Goal: Task Accomplishment & Management: Complete application form

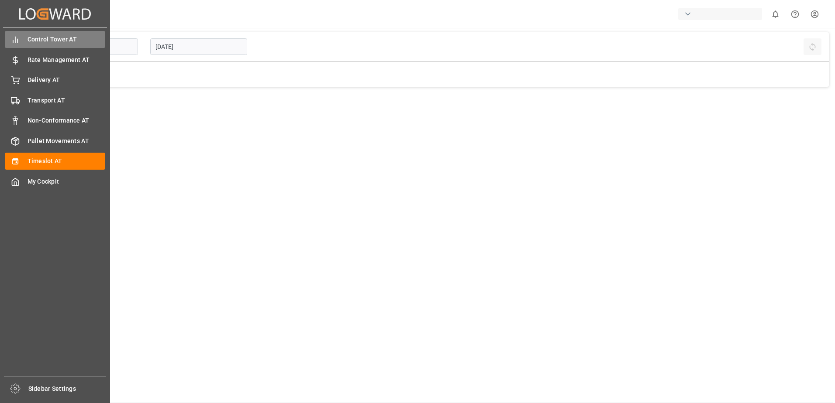
type input "Inbound AT"
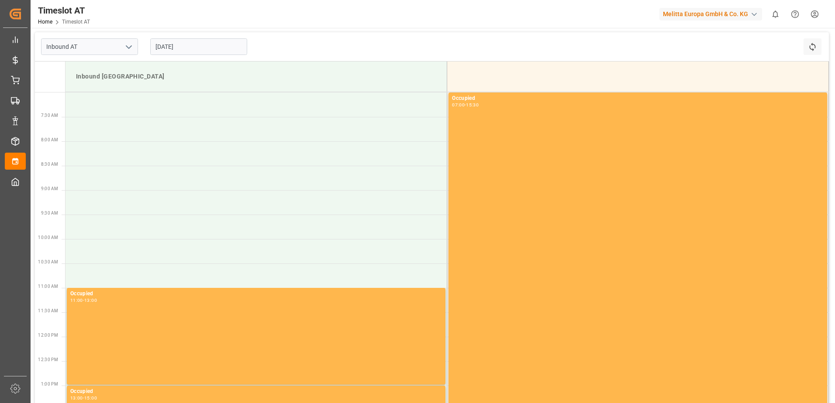
click at [179, 49] on input "[DATE]" at bounding box center [198, 46] width 97 height 17
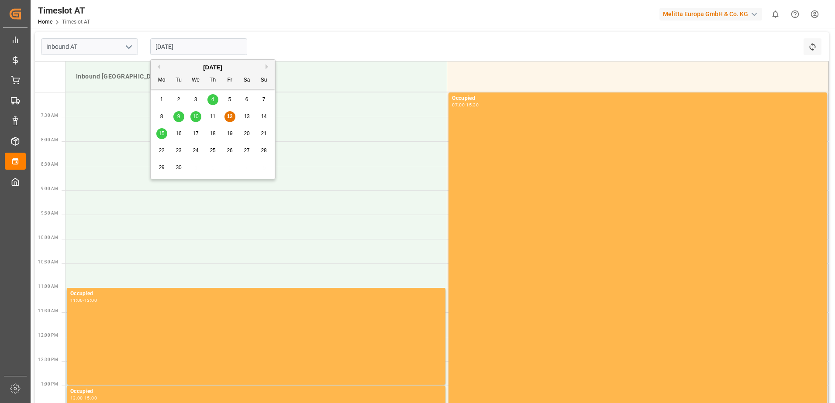
click at [160, 134] on span "15" at bounding box center [161, 134] width 6 height 6
type input "[DATE]"
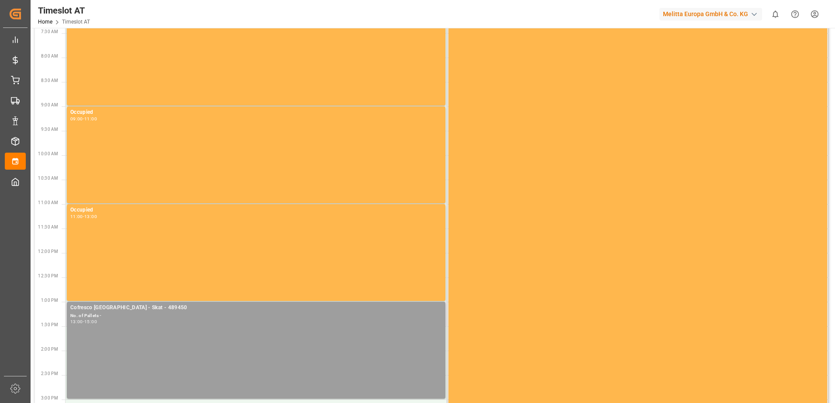
scroll to position [209, 0]
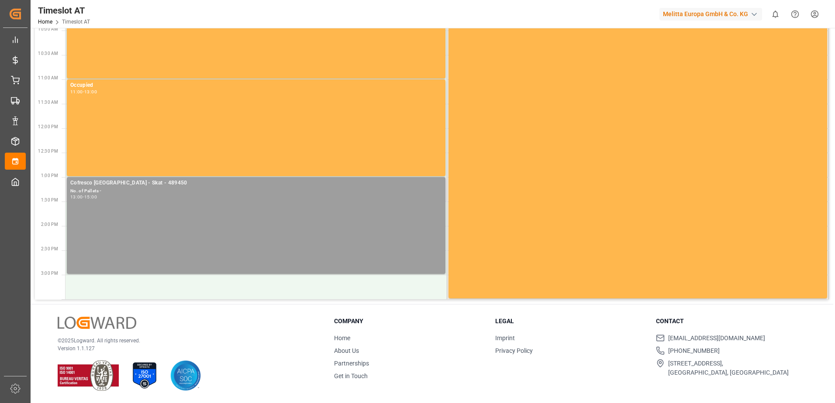
click at [179, 189] on div "No. of Pallets -" at bounding box center [256, 191] width 372 height 7
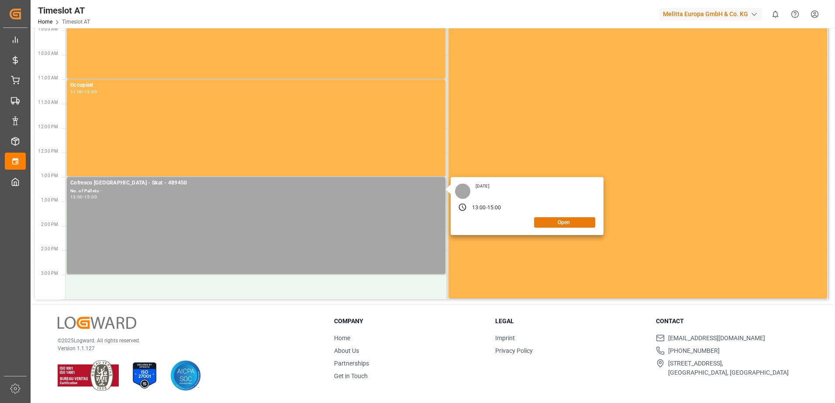
click at [565, 222] on button "Open" at bounding box center [564, 222] width 61 height 10
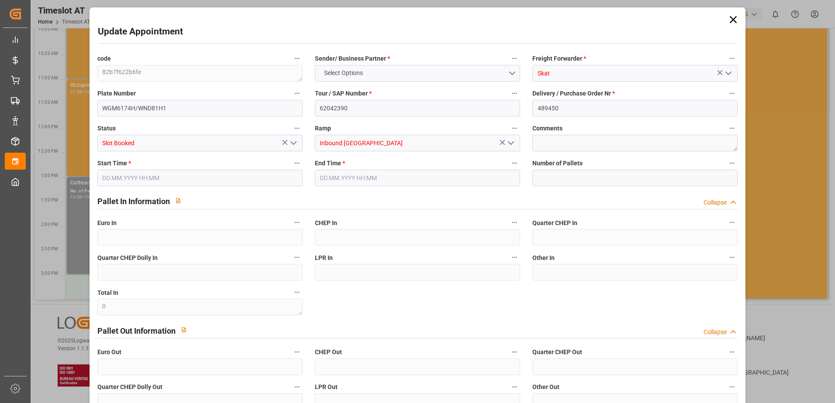
type input "0"
type input "[DATE] 13:00"
type input "[DATE] 15:00"
type input "[DATE] 07:58"
click at [112, 184] on input "[DATE] 13:00" at bounding box center [199, 178] width 205 height 17
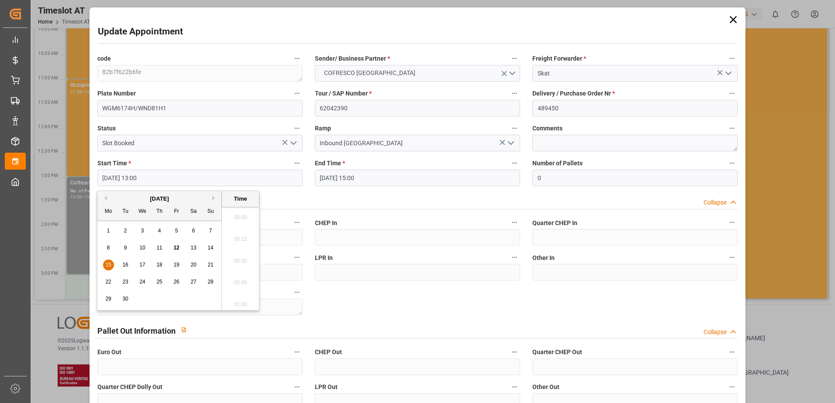
scroll to position [1094, 0]
click at [124, 261] on div "16" at bounding box center [125, 265] width 11 height 10
click at [241, 219] on li "07:00" at bounding box center [240, 215] width 37 height 22
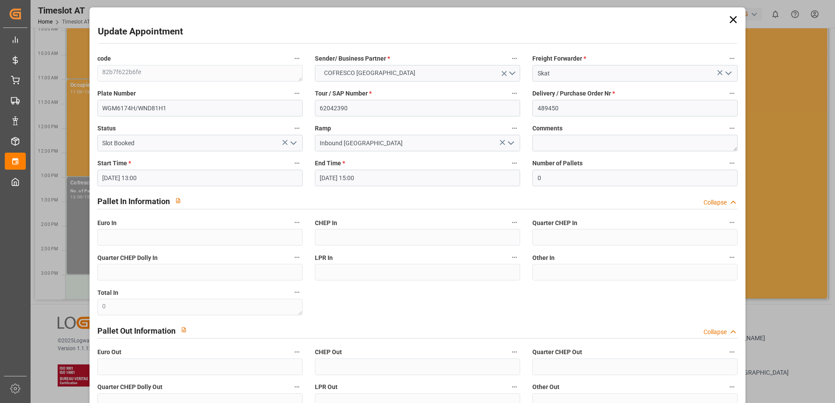
type input "[DATE] 07:00"
click at [361, 177] on input "[DATE] 15:00" at bounding box center [417, 178] width 205 height 17
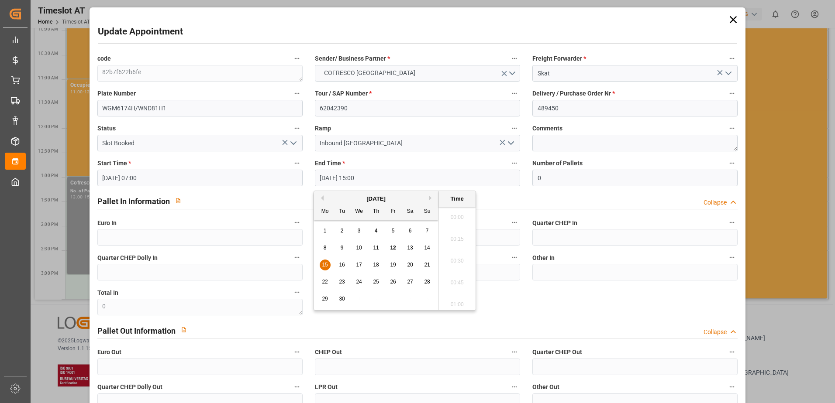
scroll to position [1269, 0]
click at [345, 264] on div "16" at bounding box center [342, 265] width 11 height 10
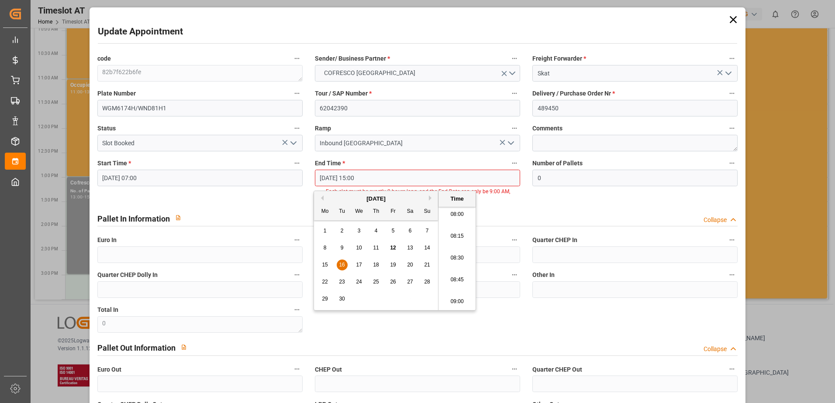
scroll to position [745, 0]
click at [458, 259] on li "09:00" at bounding box center [456, 259] width 37 height 22
type input "[DATE] 09:00"
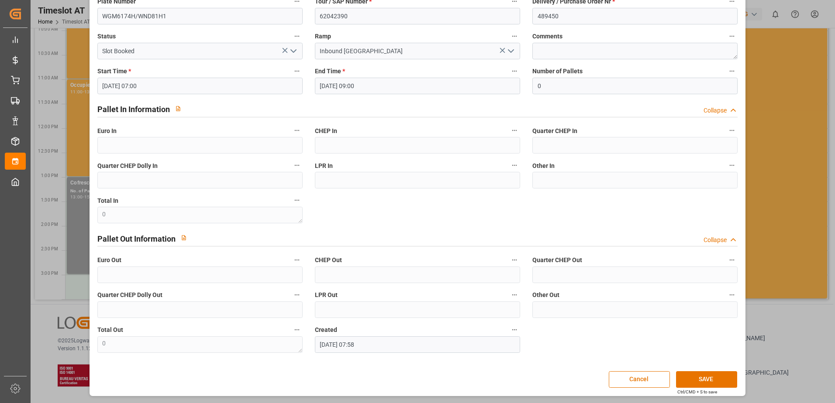
scroll to position [93, 0]
click at [709, 375] on button "SAVE" at bounding box center [706, 379] width 61 height 17
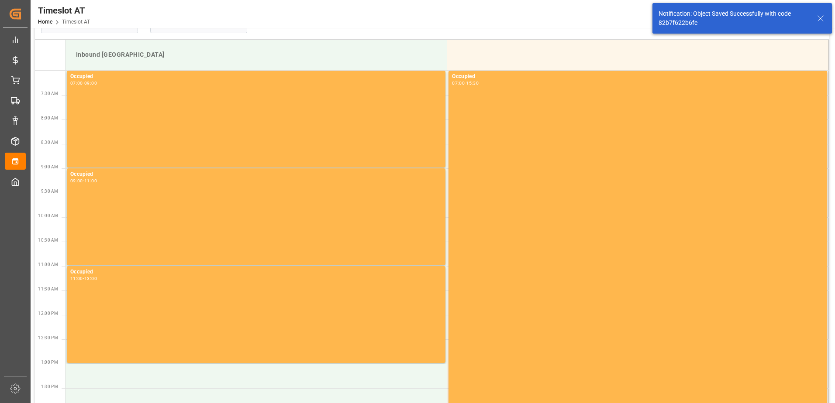
scroll to position [0, 0]
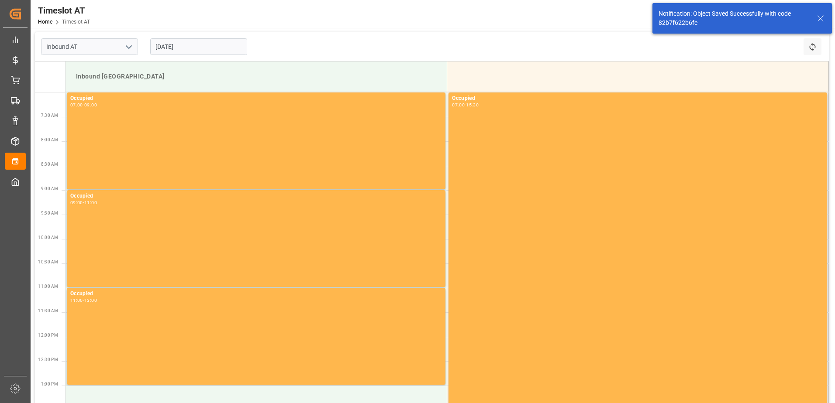
click at [176, 47] on input "[DATE]" at bounding box center [198, 46] width 97 height 17
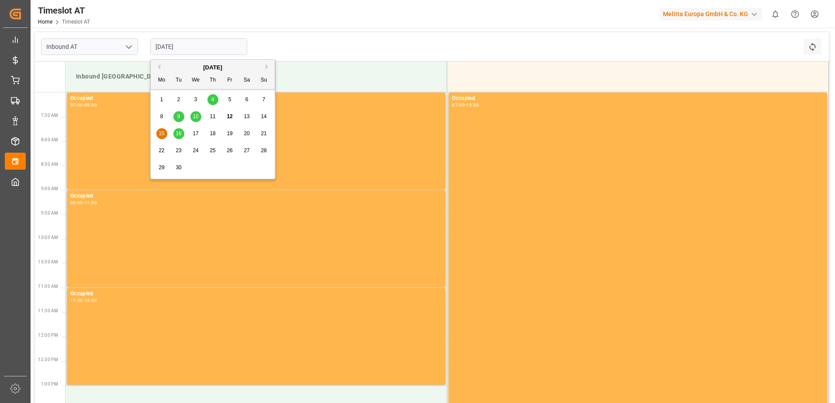
click at [161, 134] on span "15" at bounding box center [161, 134] width 6 height 6
click at [172, 41] on input "[DATE]" at bounding box center [198, 46] width 97 height 17
click at [177, 133] on span "16" at bounding box center [179, 134] width 6 height 6
type input "[DATE]"
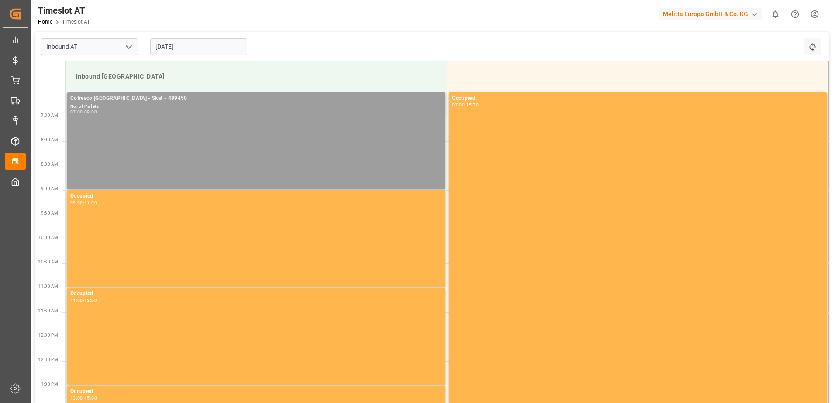
click at [136, 128] on div "Cofresco [GEOGRAPHIC_DATA] - Skat - 489450 No. of Pallets - 07:00 - 09:00" at bounding box center [256, 140] width 372 height 93
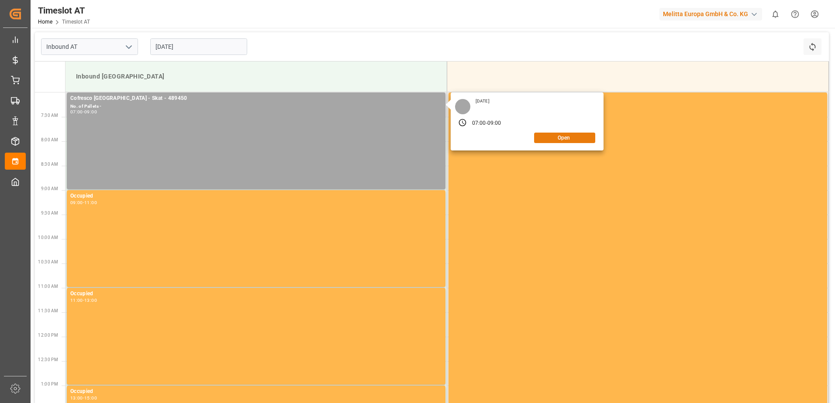
click at [553, 136] on button "Open" at bounding box center [564, 138] width 61 height 10
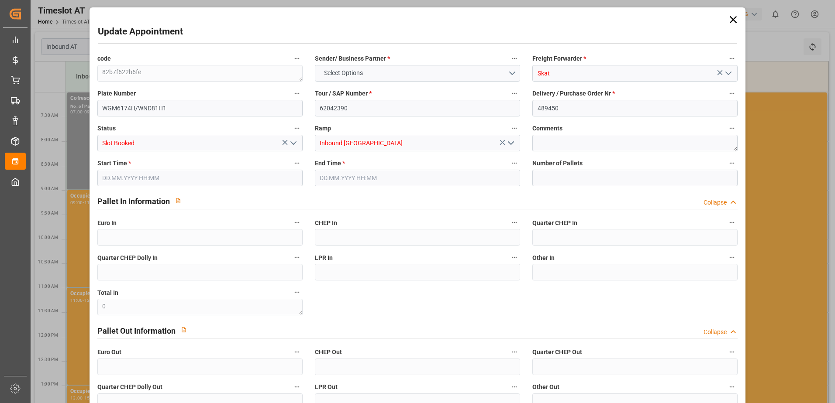
type input "0"
type input "[DATE] 07:00"
type input "[DATE] 09:00"
type input "[DATE] 07:58"
click at [730, 17] on icon at bounding box center [733, 19] width 7 height 7
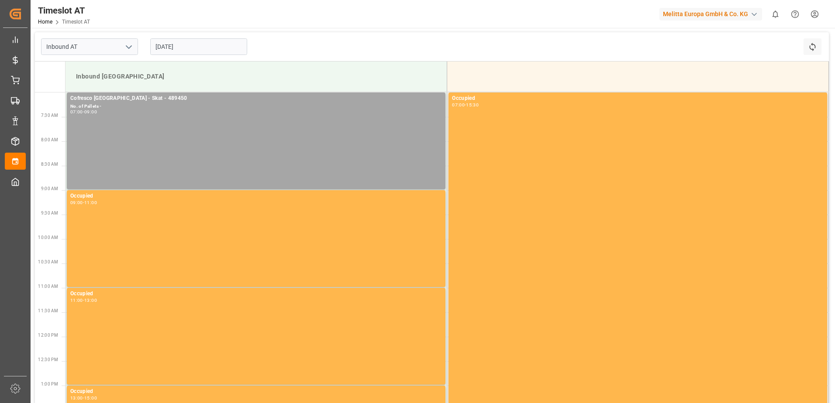
click at [177, 43] on input "[DATE]" at bounding box center [198, 46] width 97 height 17
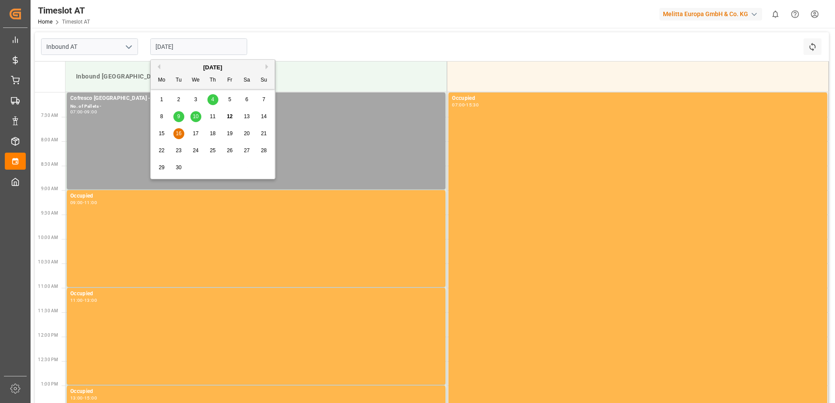
click at [196, 134] on span "17" at bounding box center [196, 134] width 6 height 6
type input "[DATE]"
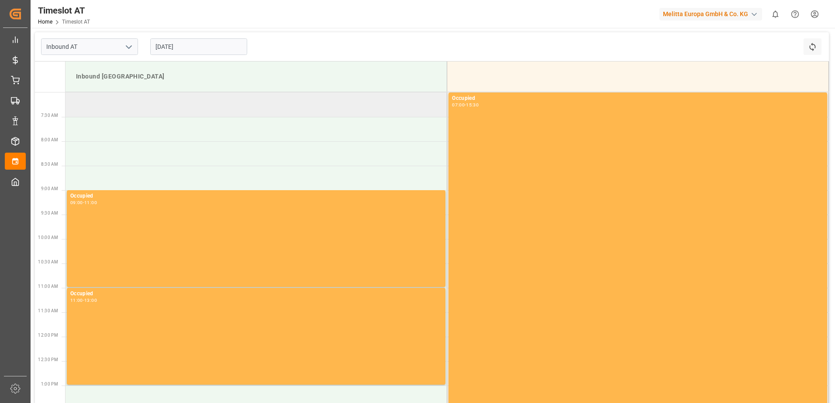
click at [88, 107] on td at bounding box center [256, 105] width 382 height 24
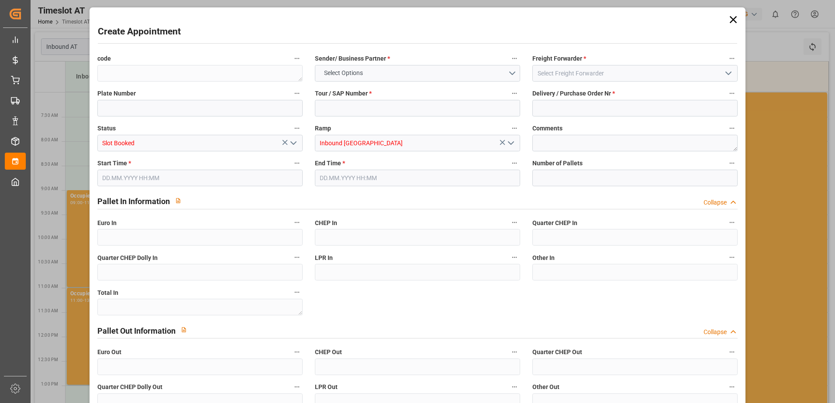
type input "0"
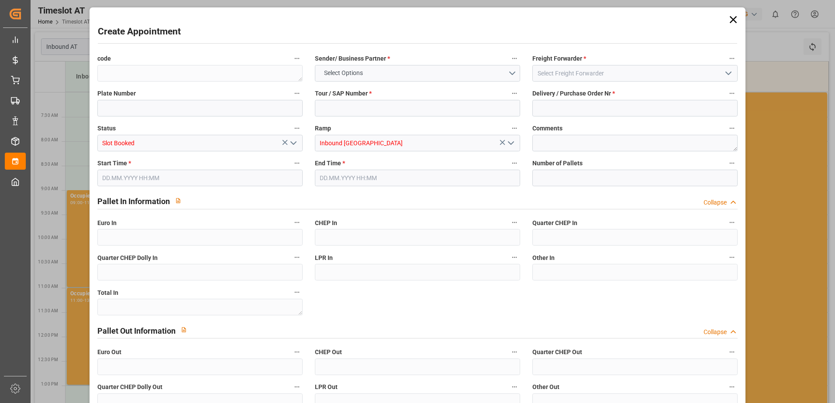
type input "0"
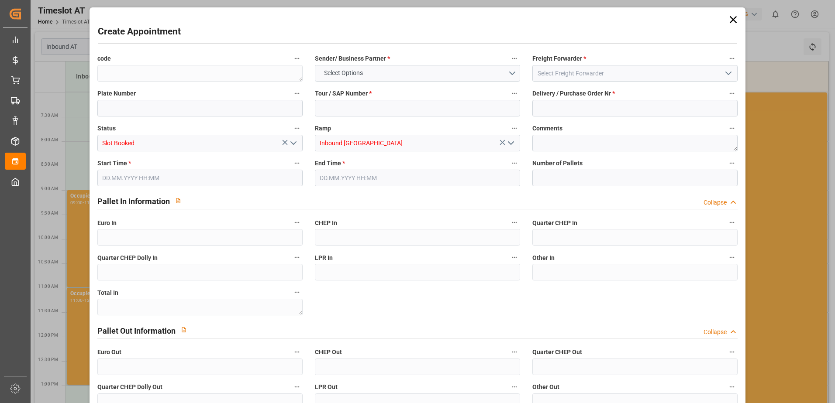
type input "0"
type input "[DATE] 07:00"
type input "[DATE] 09:00"
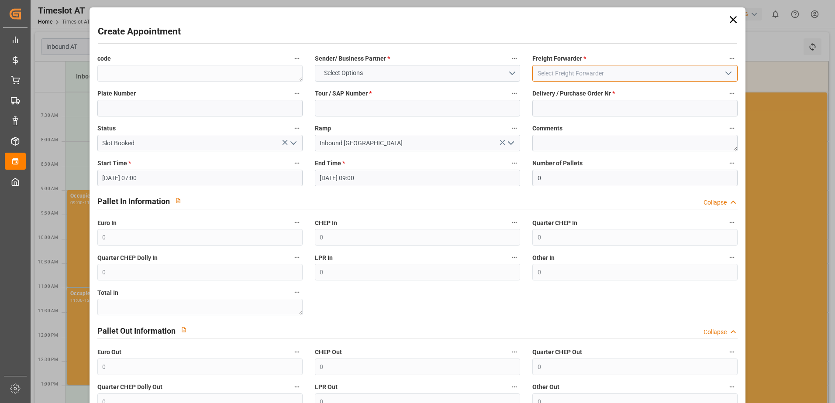
click at [555, 76] on input at bounding box center [634, 73] width 205 height 17
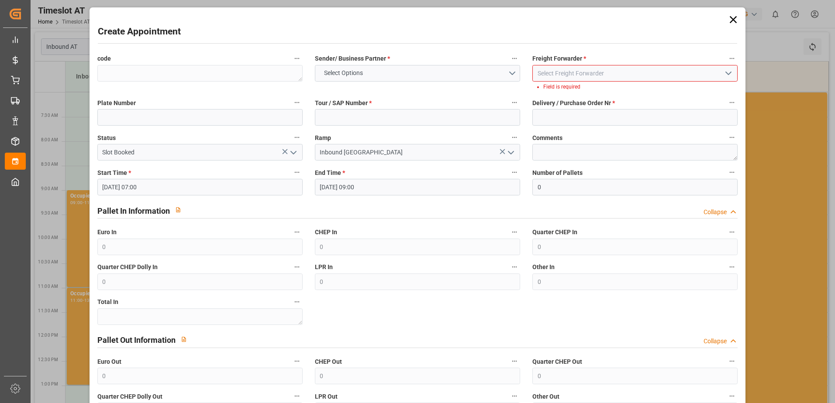
click at [537, 73] on input at bounding box center [634, 73] width 205 height 17
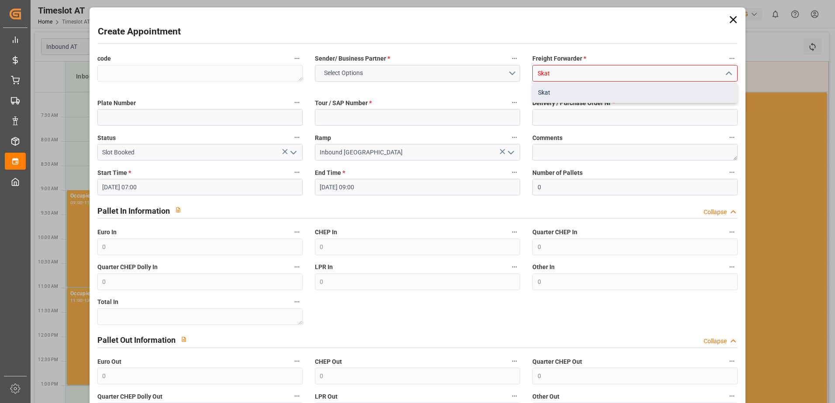
click at [544, 90] on div "Skat" at bounding box center [635, 93] width 204 height 20
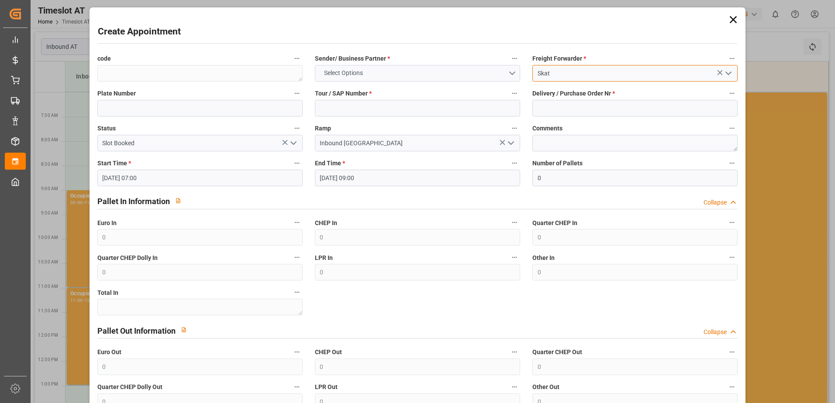
type input "Skat"
click at [353, 76] on span "Select Options" at bounding box center [344, 73] width 48 height 9
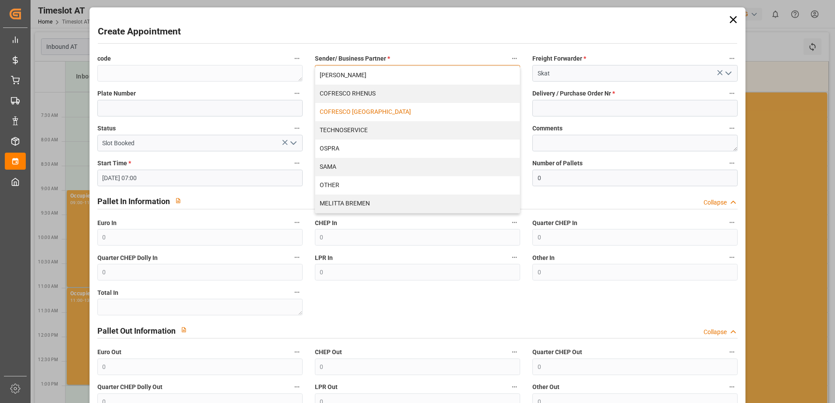
click at [357, 109] on div "COFRESCO [GEOGRAPHIC_DATA]" at bounding box center [417, 112] width 204 height 18
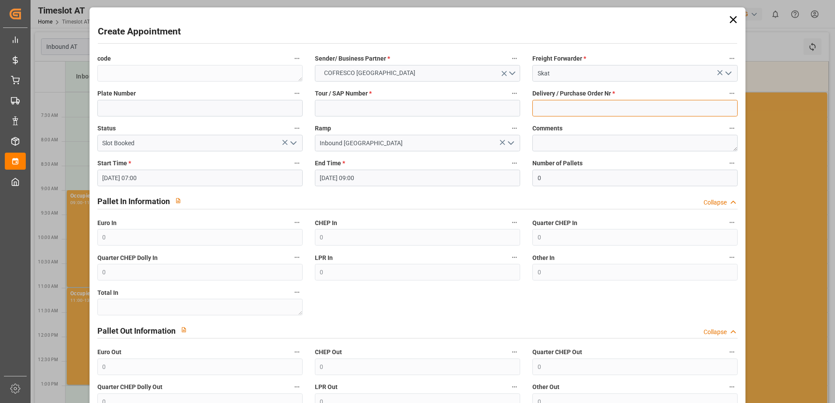
click at [584, 110] on input at bounding box center [634, 108] width 205 height 17
paste input "489549"
type input "489549"
click at [334, 110] on input at bounding box center [417, 108] width 205 height 17
paste input "62042427"
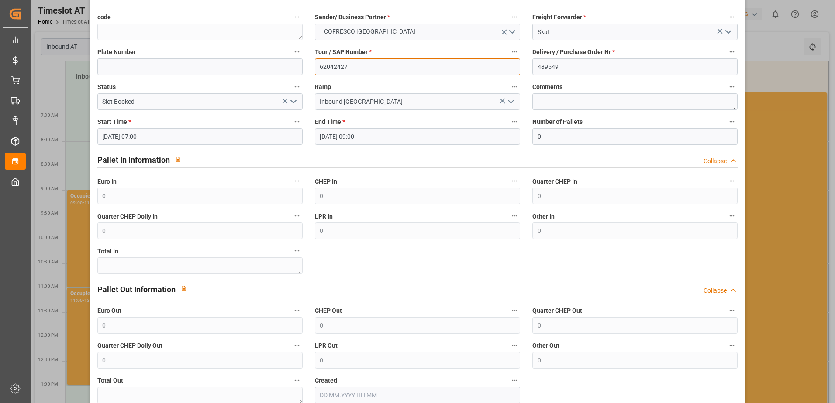
scroll to position [93, 0]
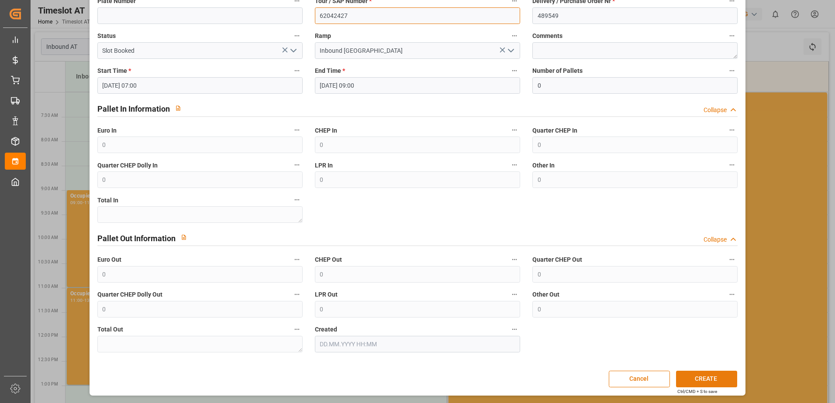
type input "62042427"
click at [706, 379] on button "CREATE" at bounding box center [706, 379] width 61 height 17
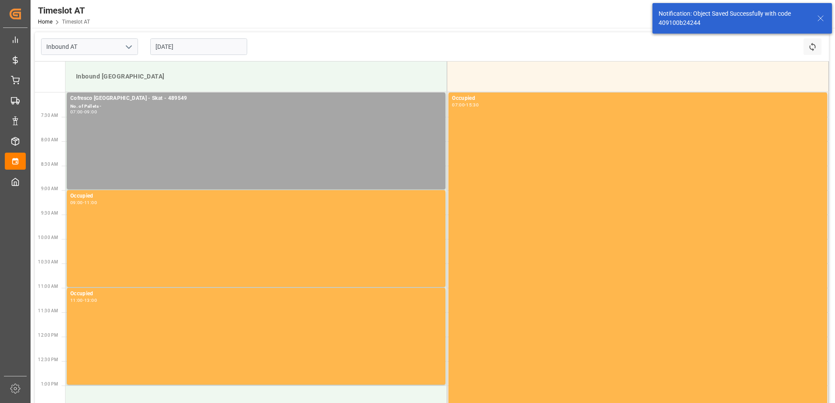
click at [159, 45] on input "[DATE]" at bounding box center [198, 46] width 97 height 17
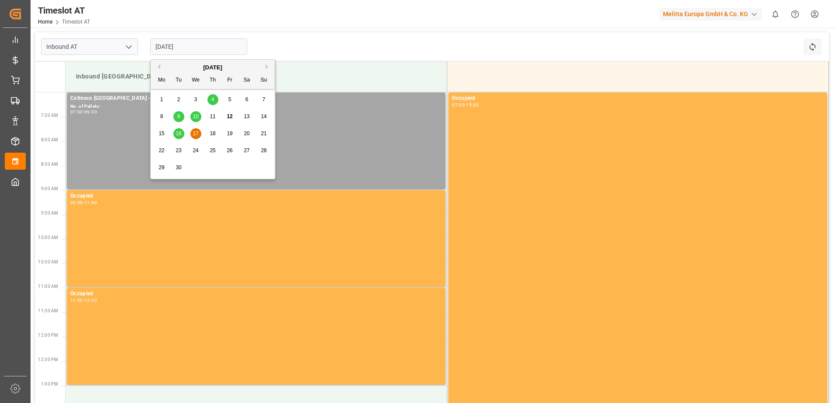
click at [230, 134] on span "19" at bounding box center [230, 134] width 6 height 6
type input "[DATE]"
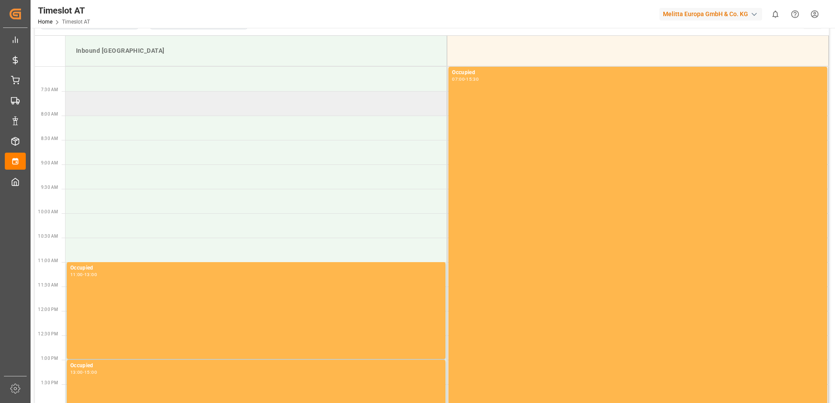
scroll to position [0, 0]
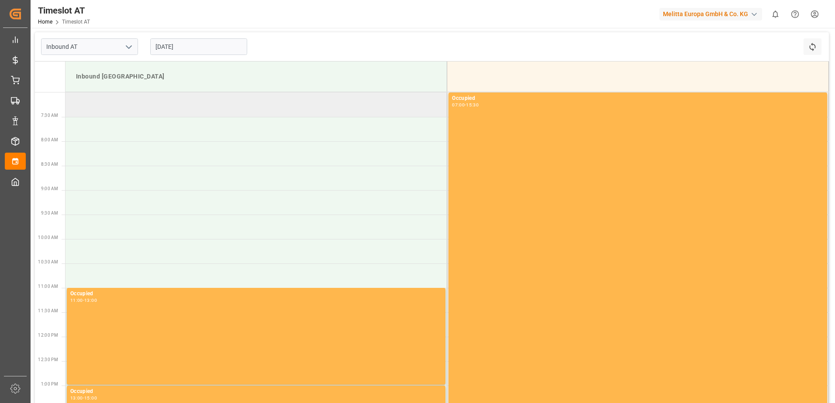
click at [85, 111] on td at bounding box center [256, 105] width 382 height 24
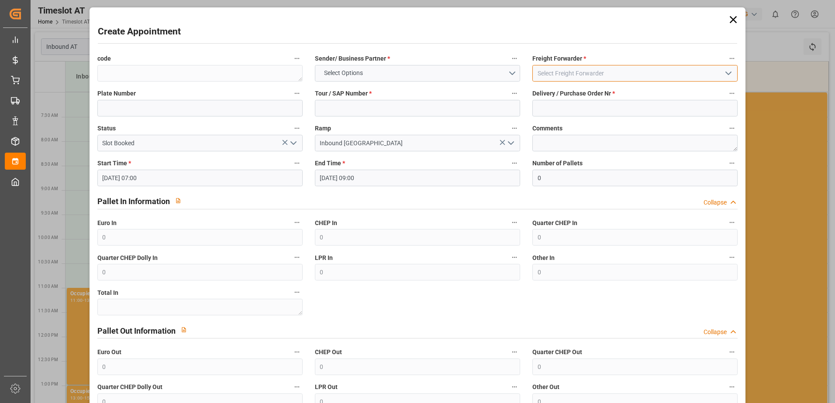
click at [546, 75] on input at bounding box center [634, 73] width 205 height 17
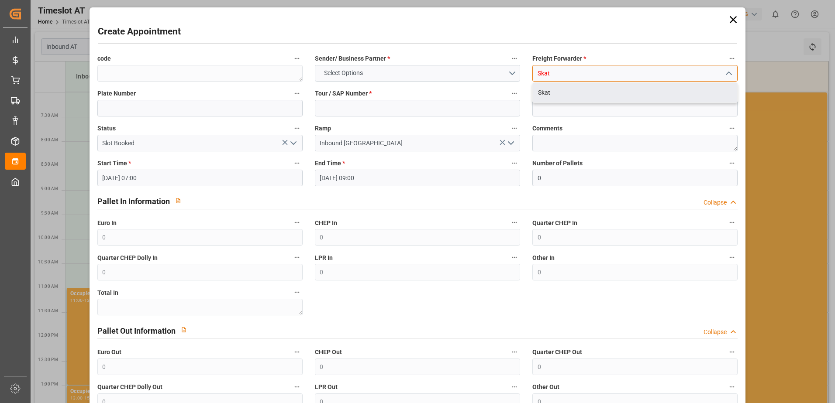
drag, startPoint x: 551, startPoint y: 91, endPoint x: 491, endPoint y: 83, distance: 59.8
click at [547, 90] on div "Skat" at bounding box center [635, 93] width 204 height 20
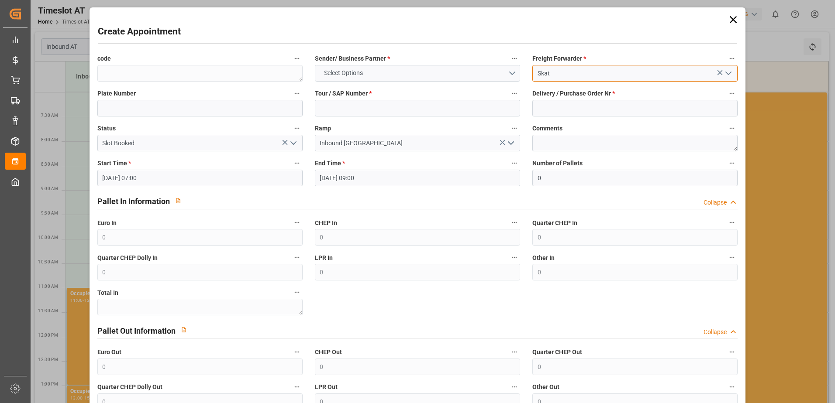
type input "Skat"
click at [381, 75] on button "Select Options" at bounding box center [417, 73] width 205 height 17
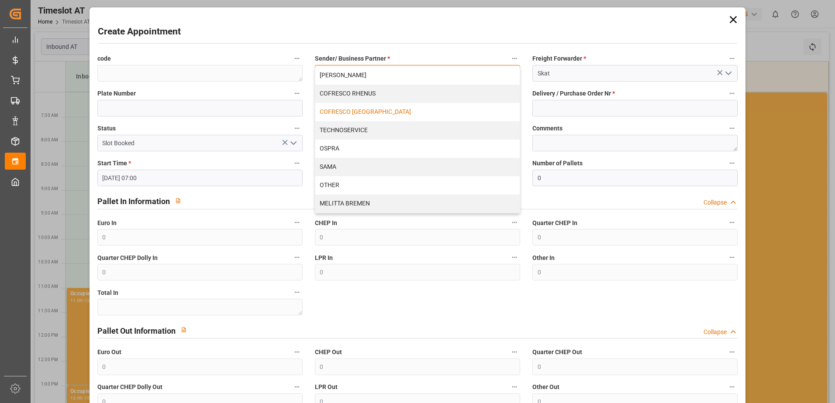
click at [337, 115] on div "COFRESCO [GEOGRAPHIC_DATA]" at bounding box center [417, 112] width 204 height 18
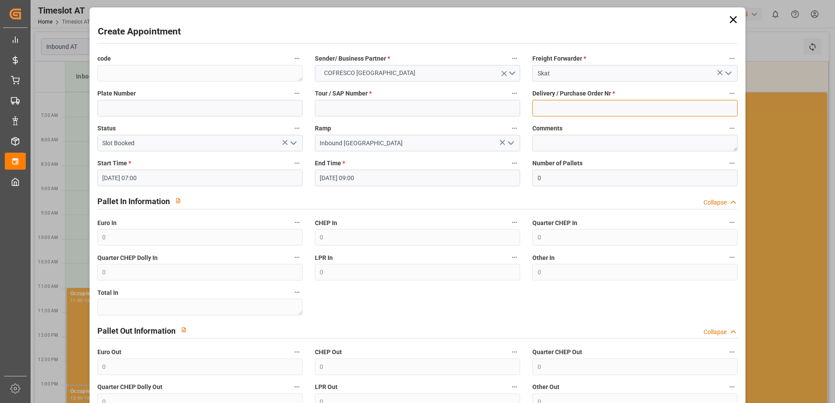
click at [545, 107] on input at bounding box center [634, 108] width 205 height 17
paste input "489567"
type input "489567"
click at [331, 109] on input at bounding box center [417, 108] width 205 height 17
paste input "62042438"
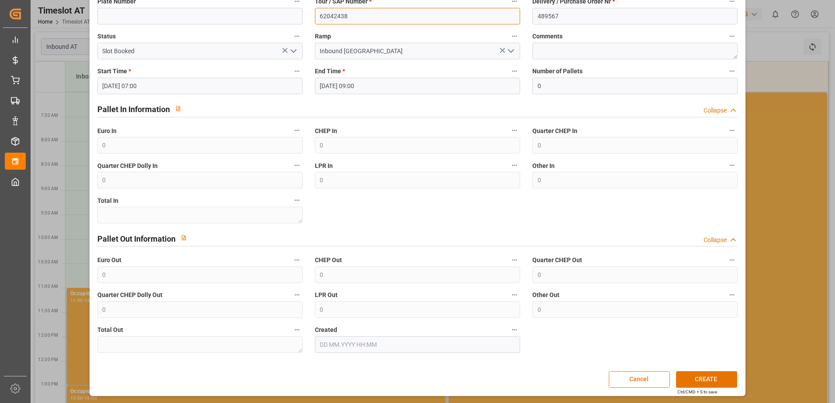
scroll to position [93, 0]
type input "62042438"
click at [695, 379] on button "CREATE" at bounding box center [706, 379] width 61 height 17
